Goal: Entertainment & Leisure: Consume media (video, audio)

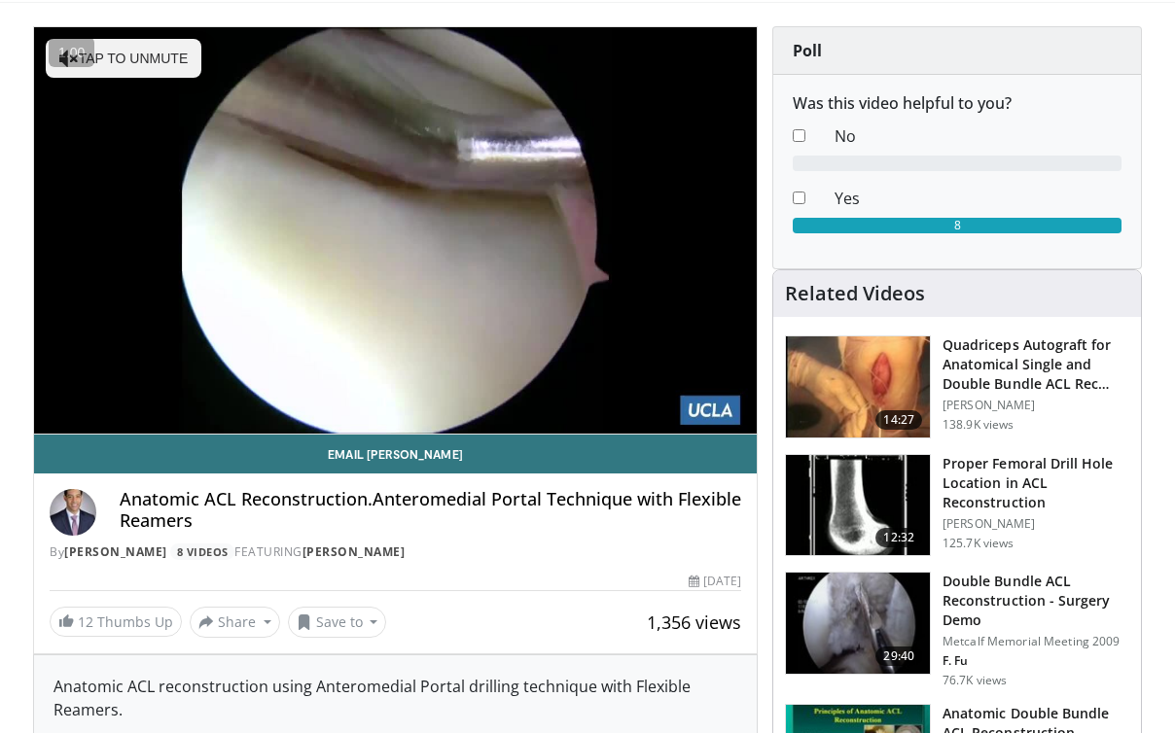
scroll to position [124, 0]
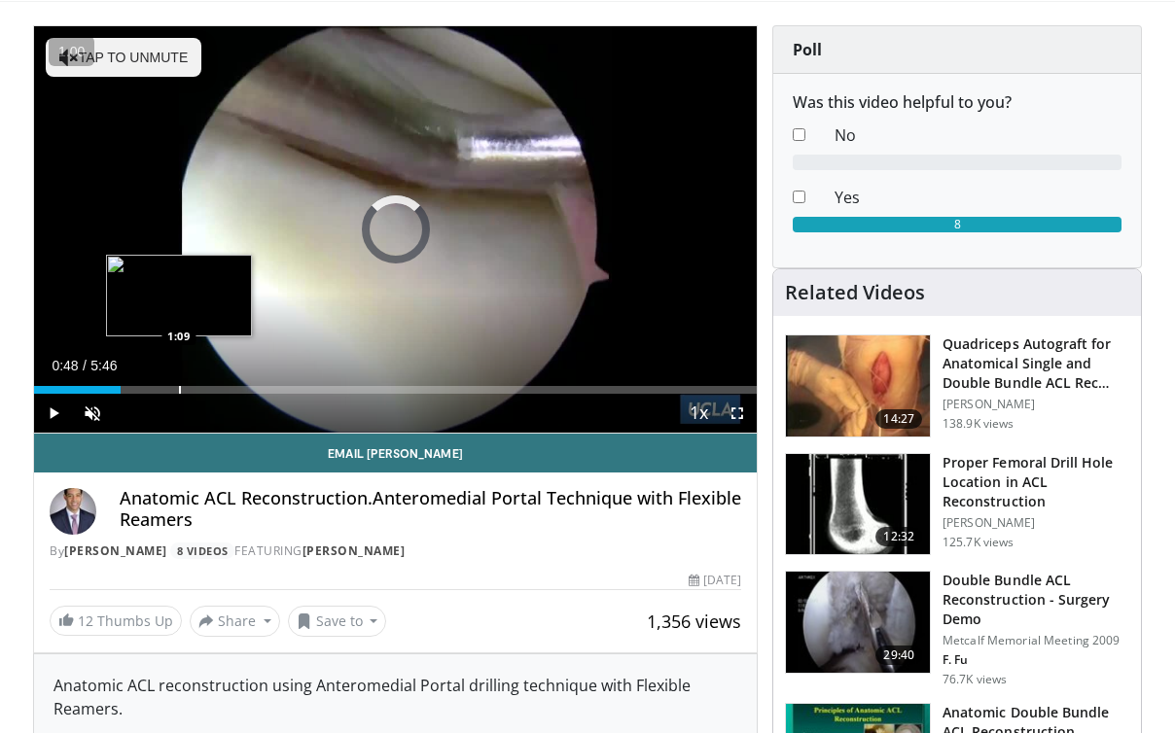
drag, startPoint x: 111, startPoint y: 389, endPoint x: 196, endPoint y: 392, distance: 85.6
click at [198, 393] on div "Loaded : 0.00% 1:08 1:09" at bounding box center [395, 390] width 723 height 8
click at [191, 391] on div "Progress Bar" at bounding box center [192, 390] width 2 height 8
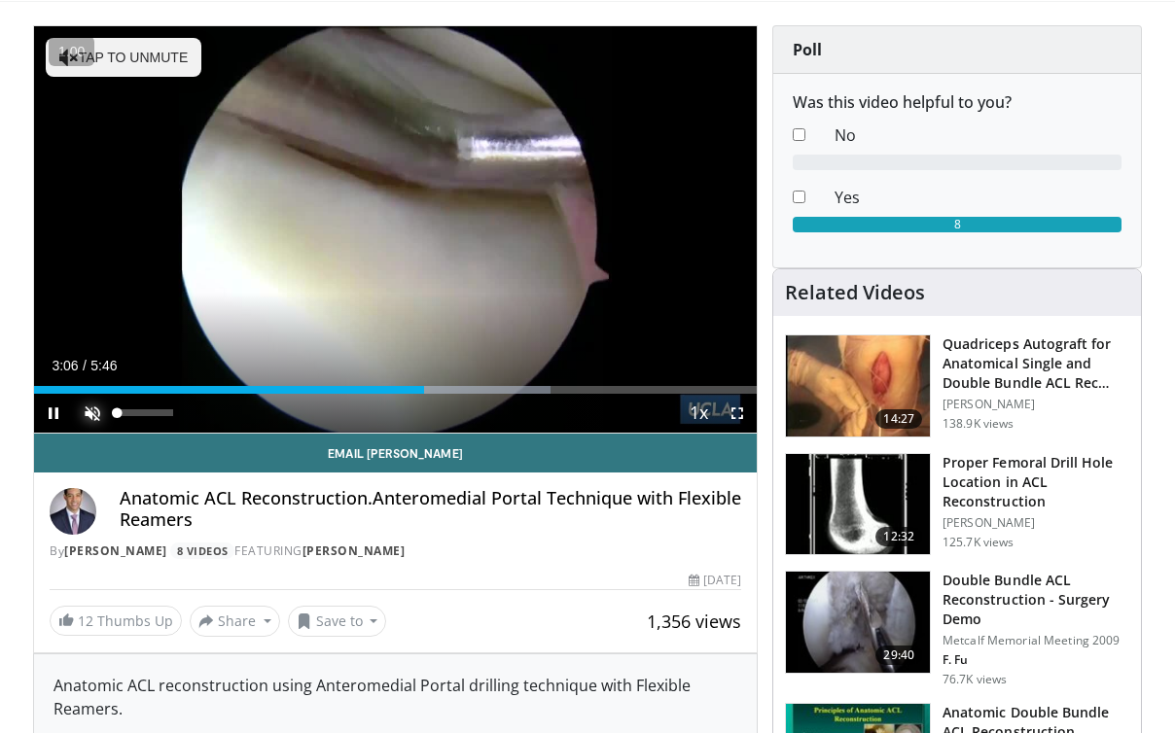
click at [91, 412] on span "Video Player" at bounding box center [92, 413] width 39 height 39
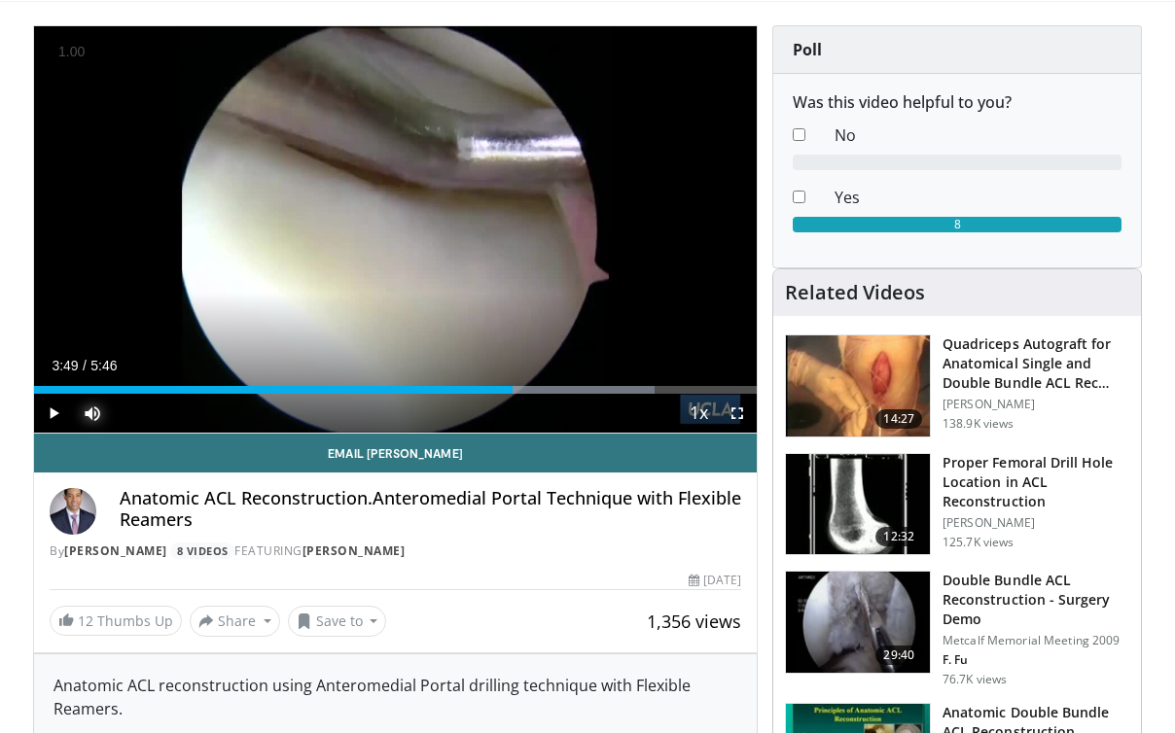
drag, startPoint x: 489, startPoint y: 389, endPoint x: 512, endPoint y: 394, distance: 22.9
click at [512, 394] on div "Current Time 3:49 / Duration 5:46 Play Skip Backward Skip Forward Mute 100% Loa…" at bounding box center [395, 413] width 723 height 39
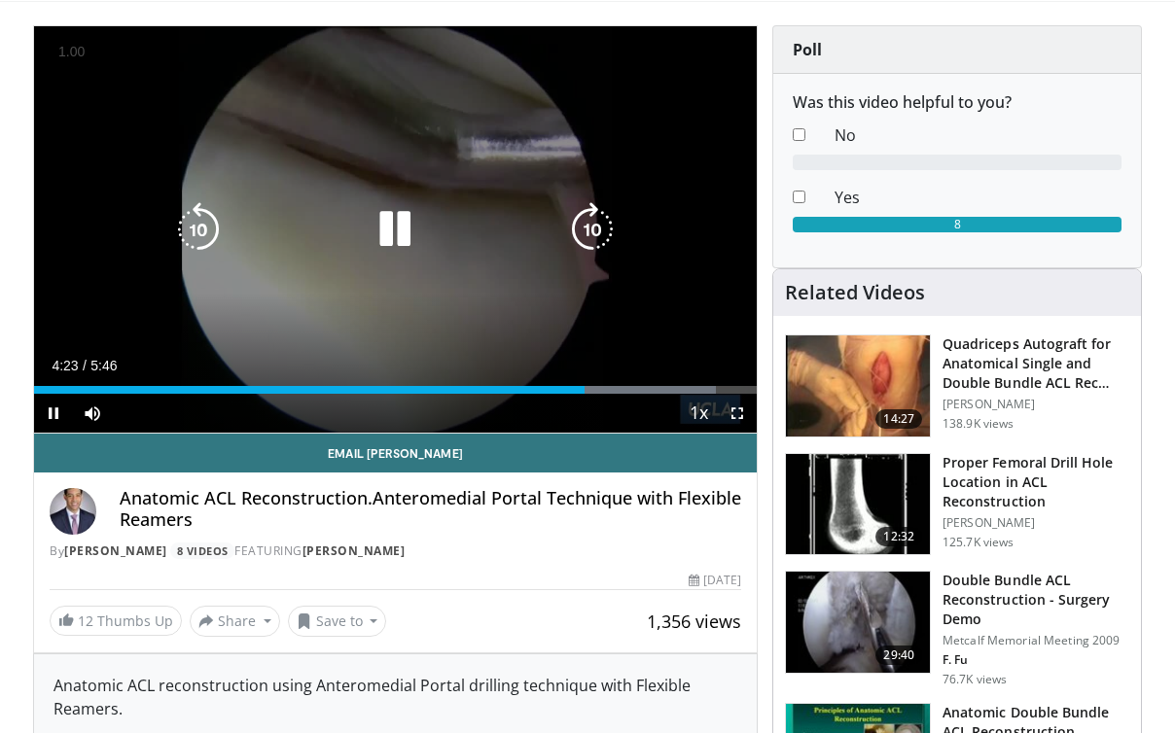
click at [407, 225] on icon "Video Player" at bounding box center [395, 229] width 54 height 54
